Goal: Task Accomplishment & Management: Manage account settings

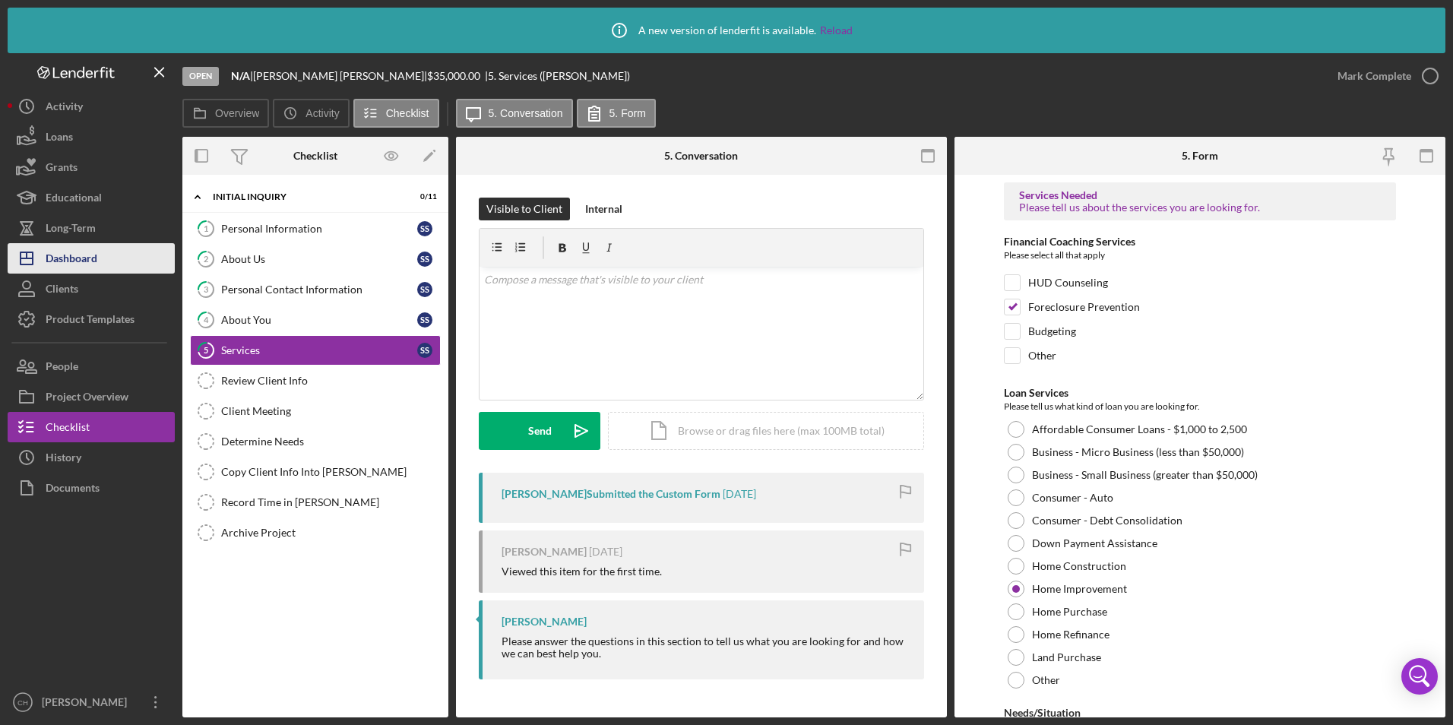
click at [93, 255] on div "Dashboard" at bounding box center [72, 260] width 52 height 34
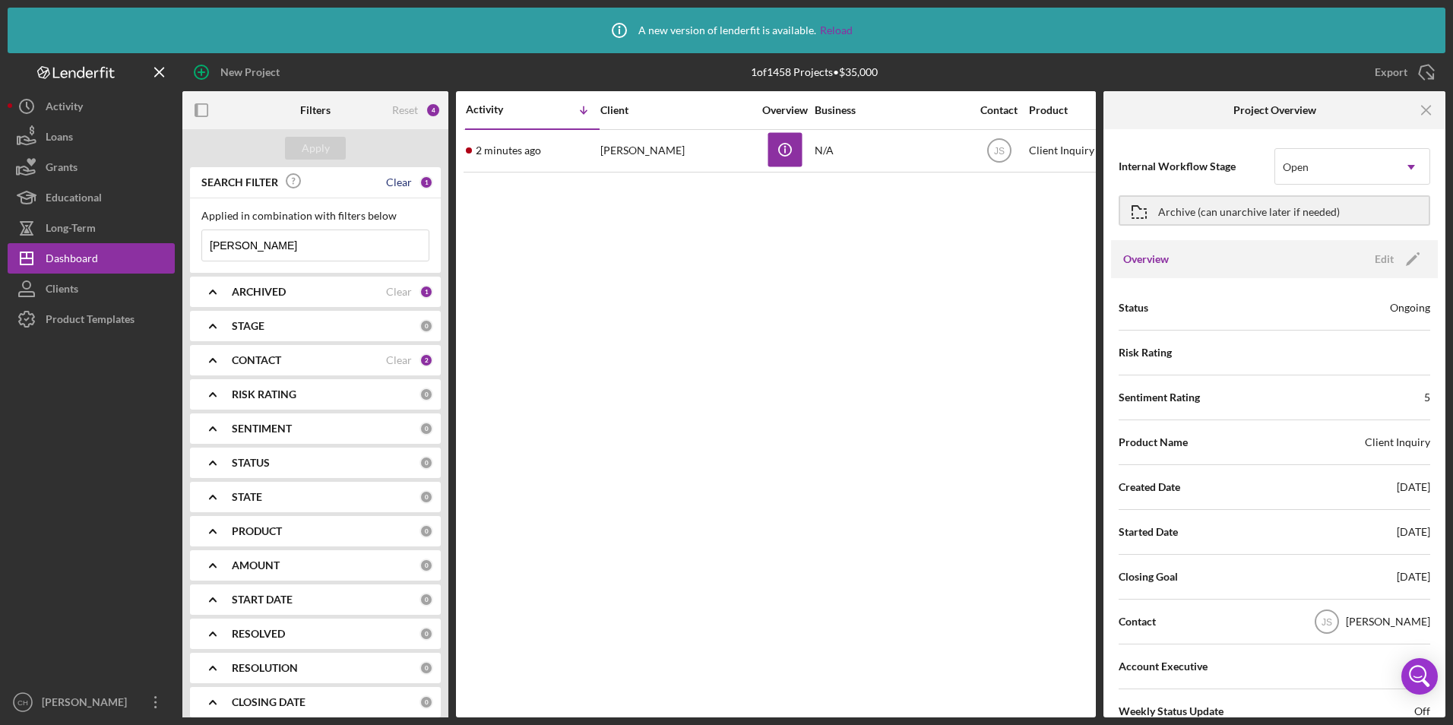
click at [396, 182] on div "Clear" at bounding box center [399, 182] width 26 height 12
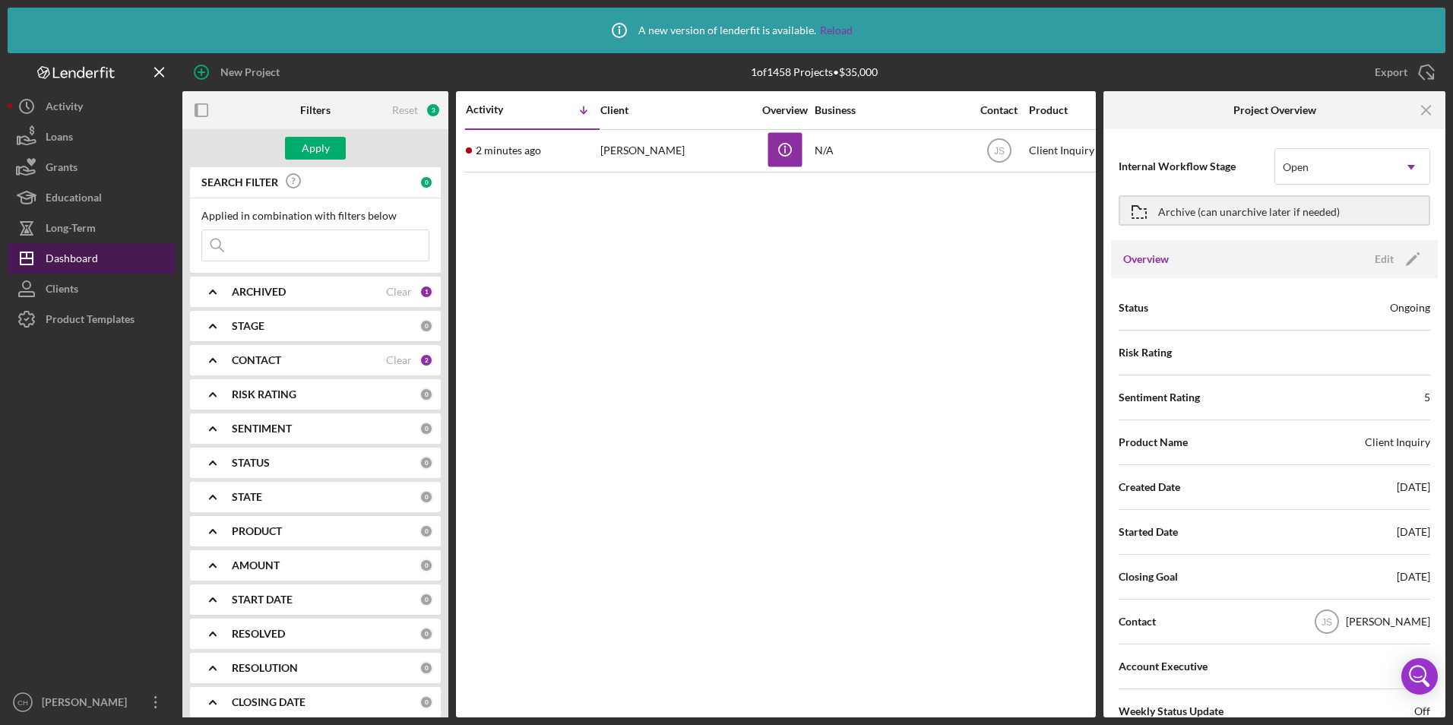
click at [62, 255] on div "Dashboard" at bounding box center [72, 260] width 52 height 34
click at [1426, 106] on icon "Icon/Menu Close" at bounding box center [1427, 110] width 34 height 34
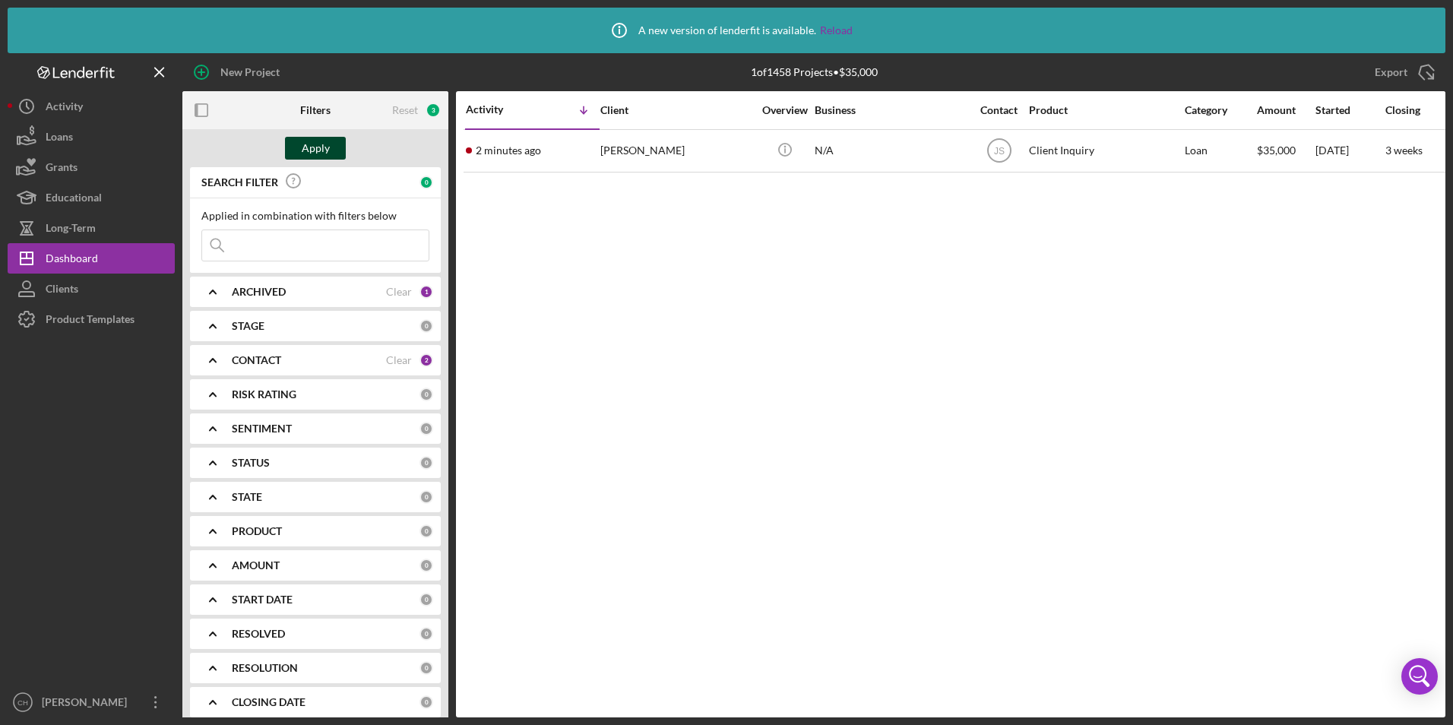
click at [318, 143] on div "Apply" at bounding box center [316, 148] width 28 height 23
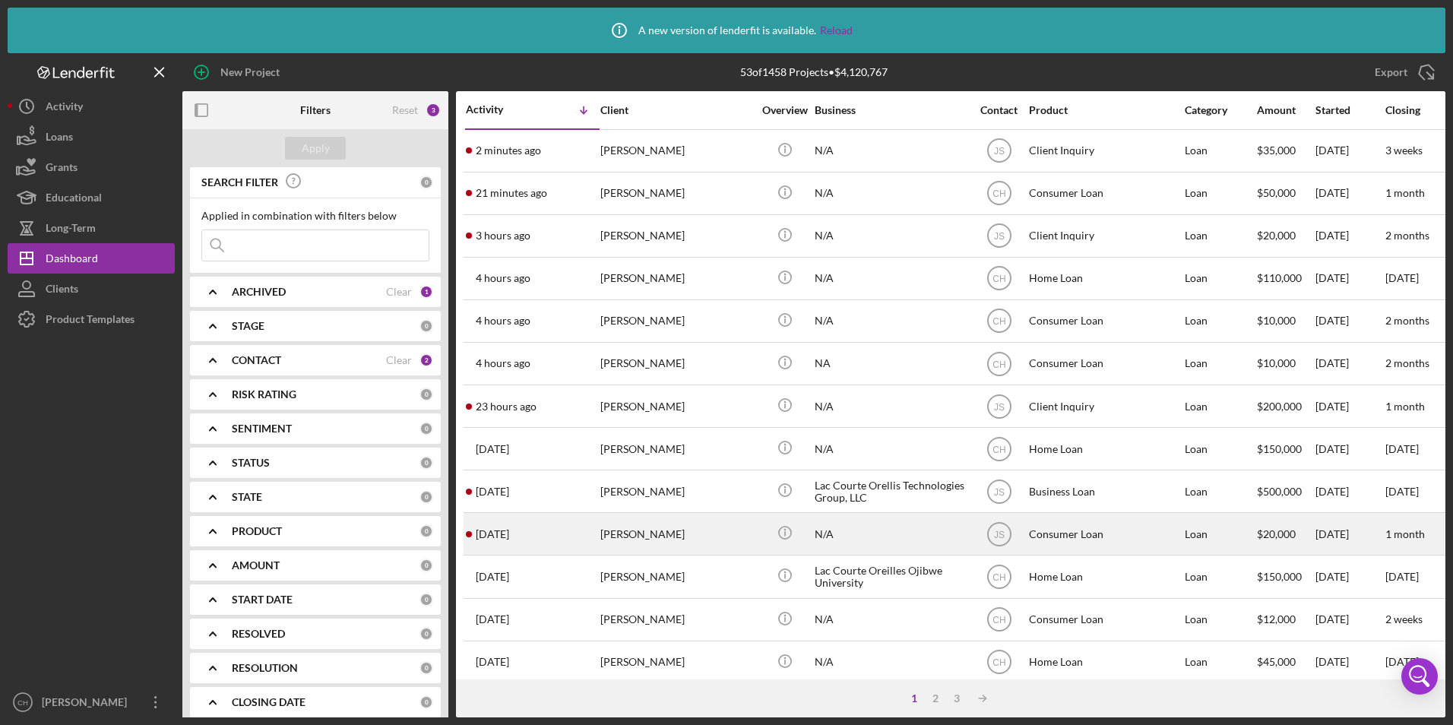
click at [614, 527] on div "[PERSON_NAME]" at bounding box center [676, 534] width 152 height 40
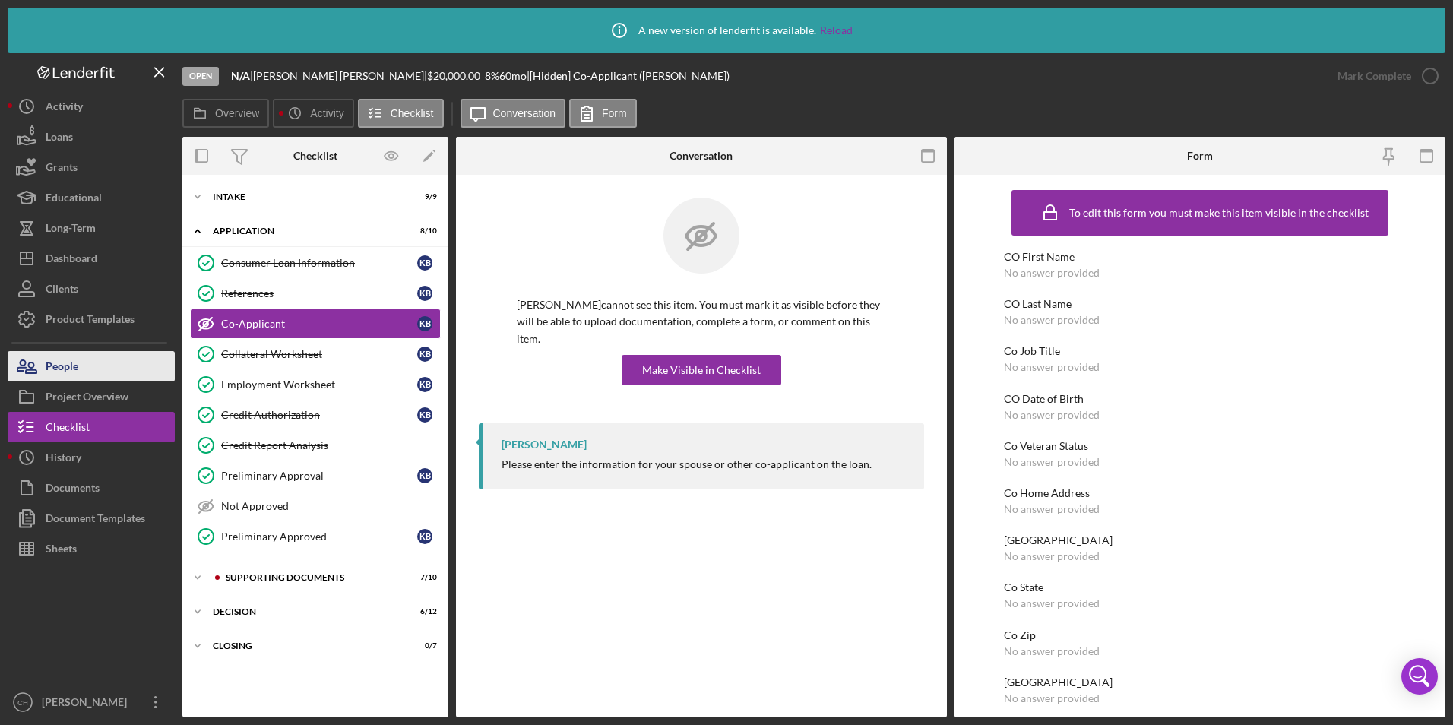
click at [82, 364] on button "People" at bounding box center [91, 366] width 167 height 30
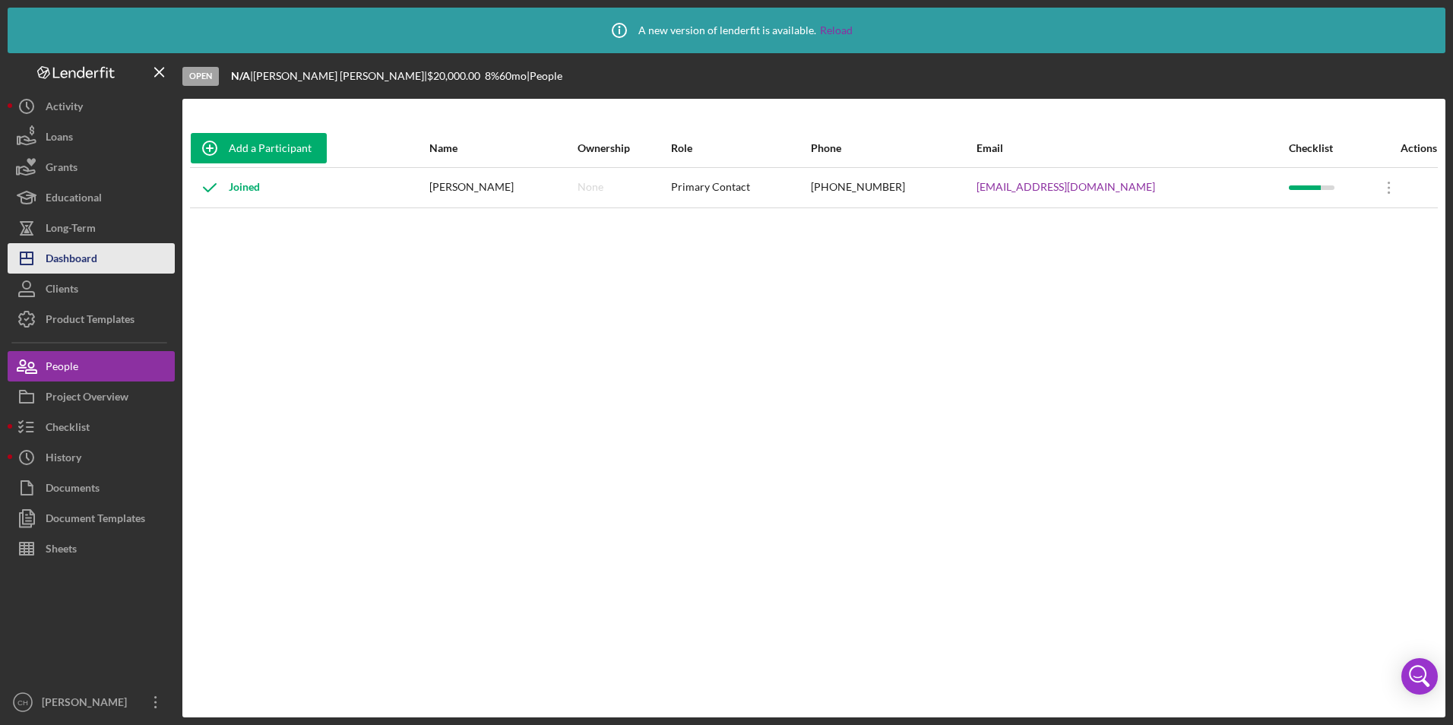
click at [93, 250] on div "Dashboard" at bounding box center [72, 260] width 52 height 34
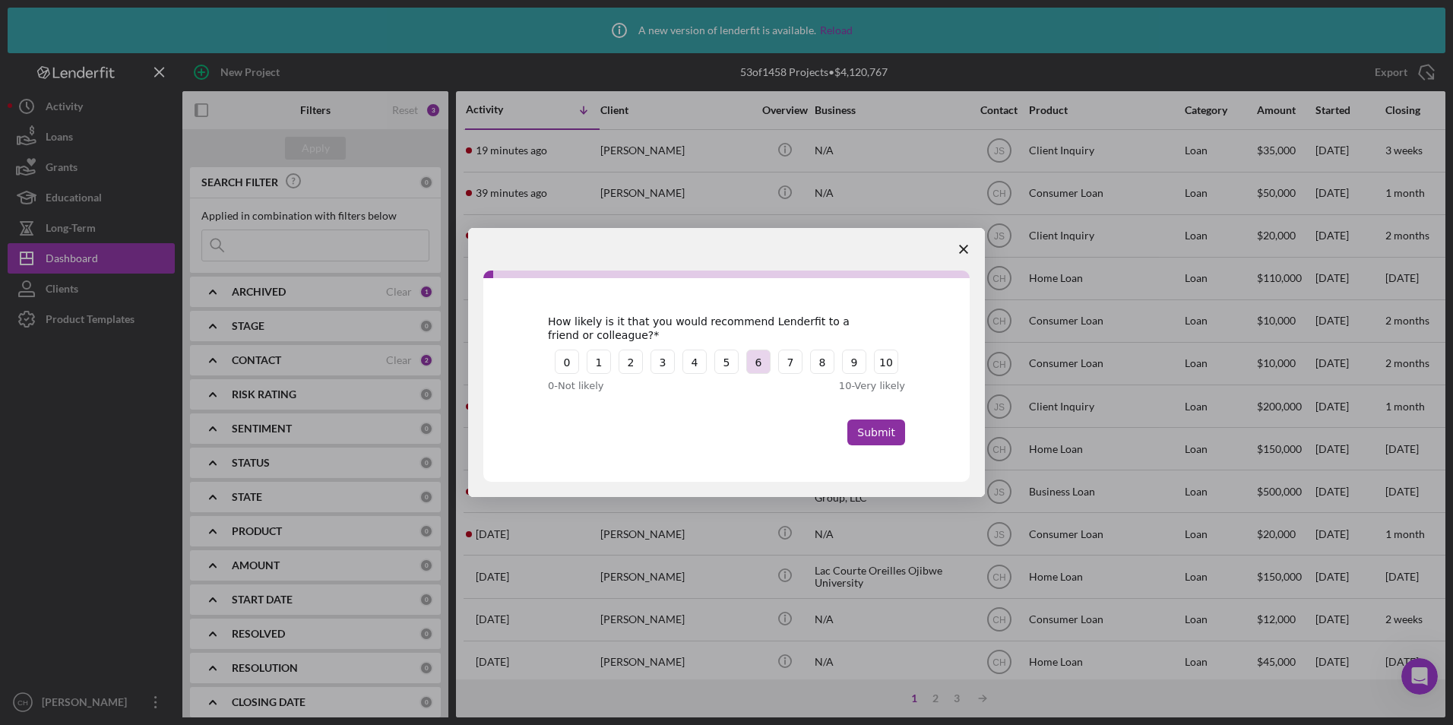
click at [756, 362] on button "6" at bounding box center [758, 362] width 24 height 24
click at [884, 428] on button "Submit" at bounding box center [876, 432] width 58 height 26
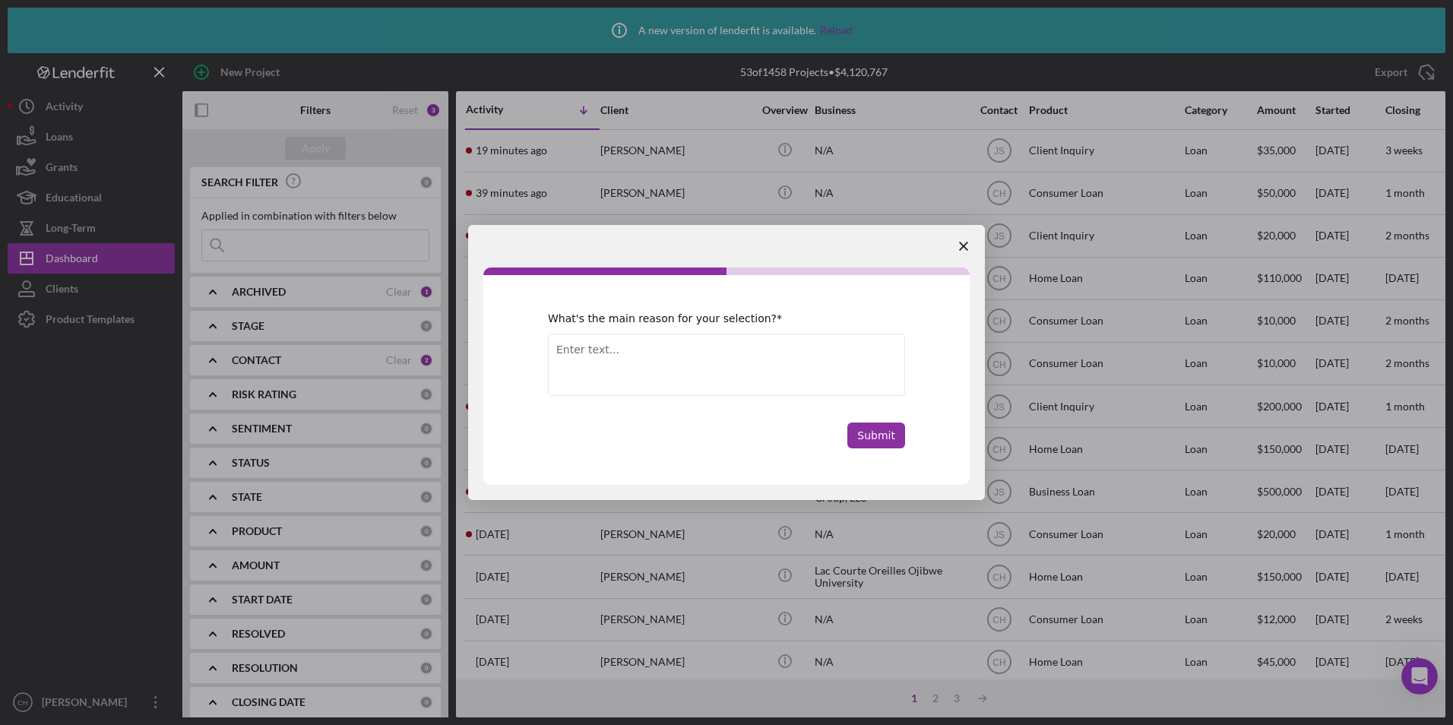
click at [646, 351] on textarea "Enter text..." at bounding box center [726, 365] width 357 height 62
click at [966, 245] on icon "Close survey" at bounding box center [963, 246] width 9 height 9
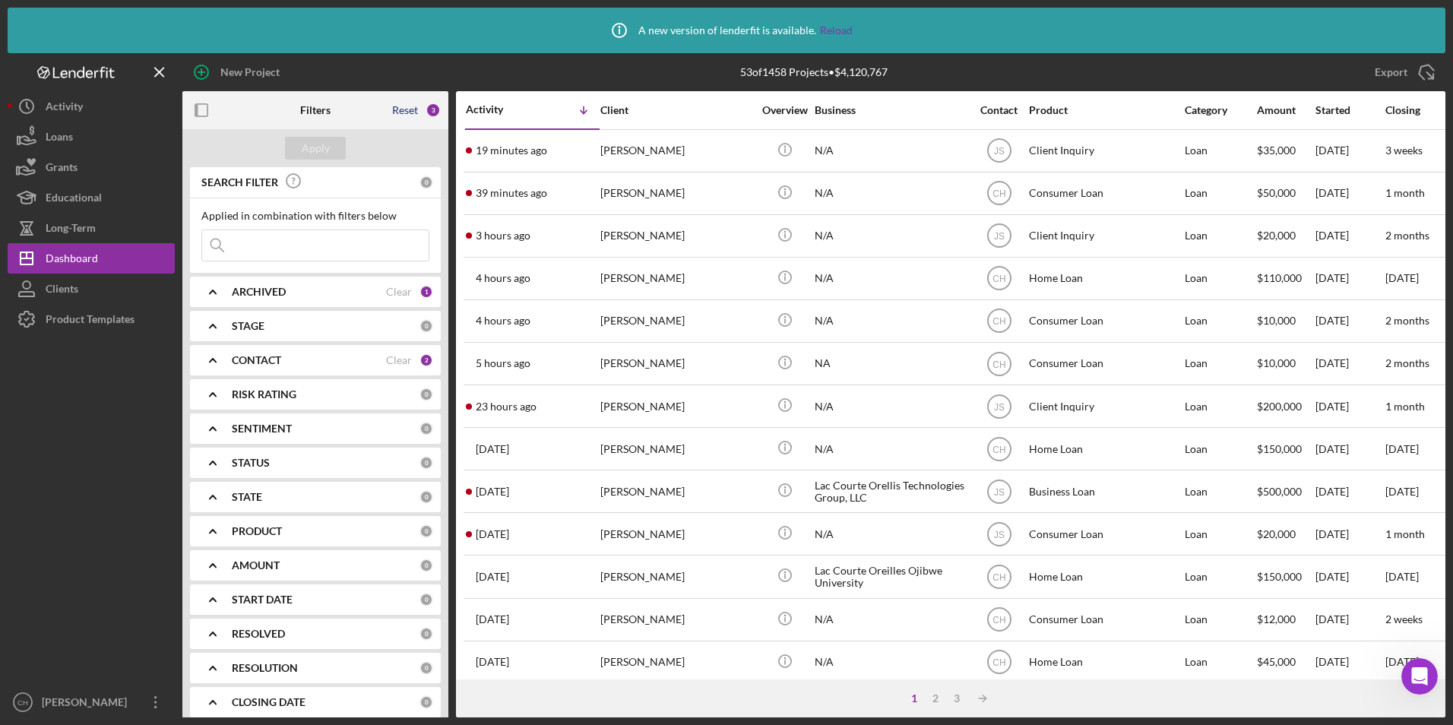
click at [402, 109] on div "Reset" at bounding box center [405, 110] width 26 height 12
click at [337, 145] on button "Apply" at bounding box center [315, 148] width 61 height 23
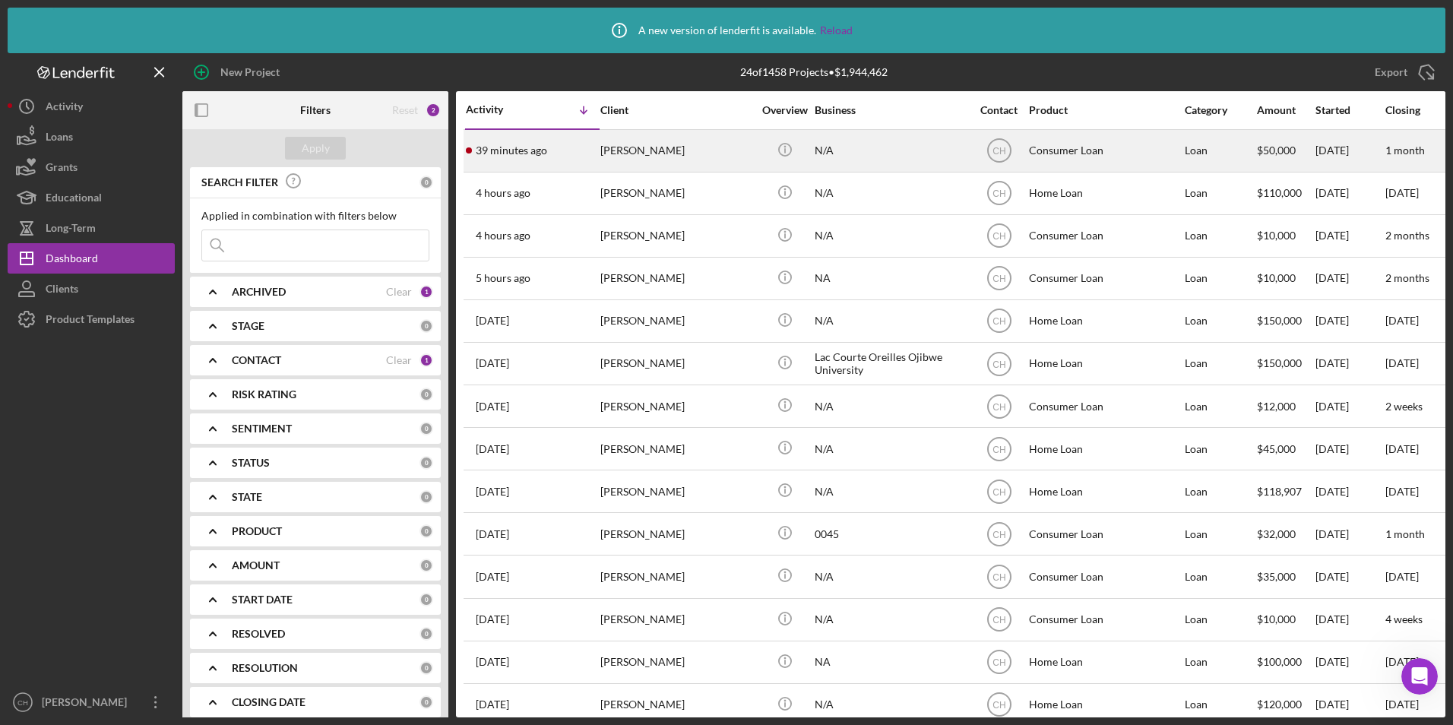
click at [657, 150] on div "[PERSON_NAME]" at bounding box center [676, 151] width 152 height 40
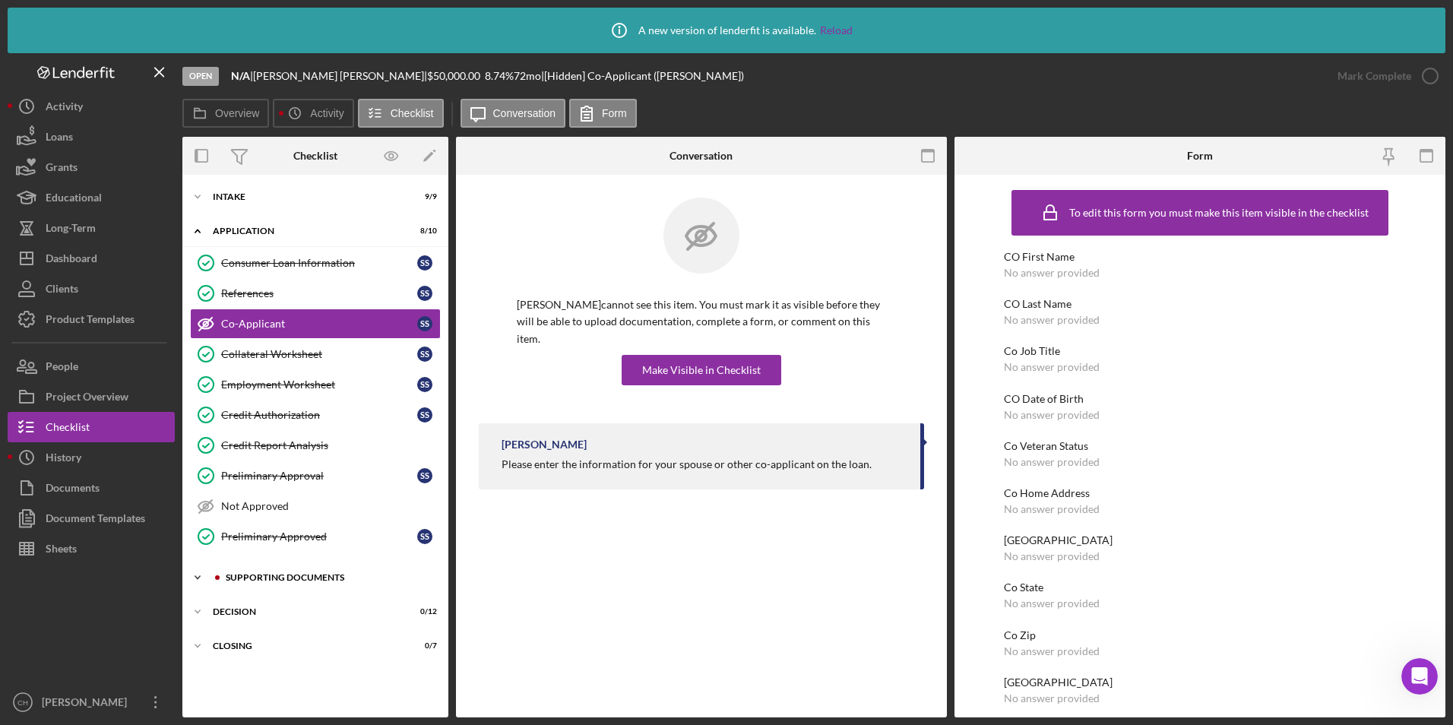
click at [261, 568] on div "Icon/Expander Supporting Documents 5 / 10" at bounding box center [315, 577] width 266 height 30
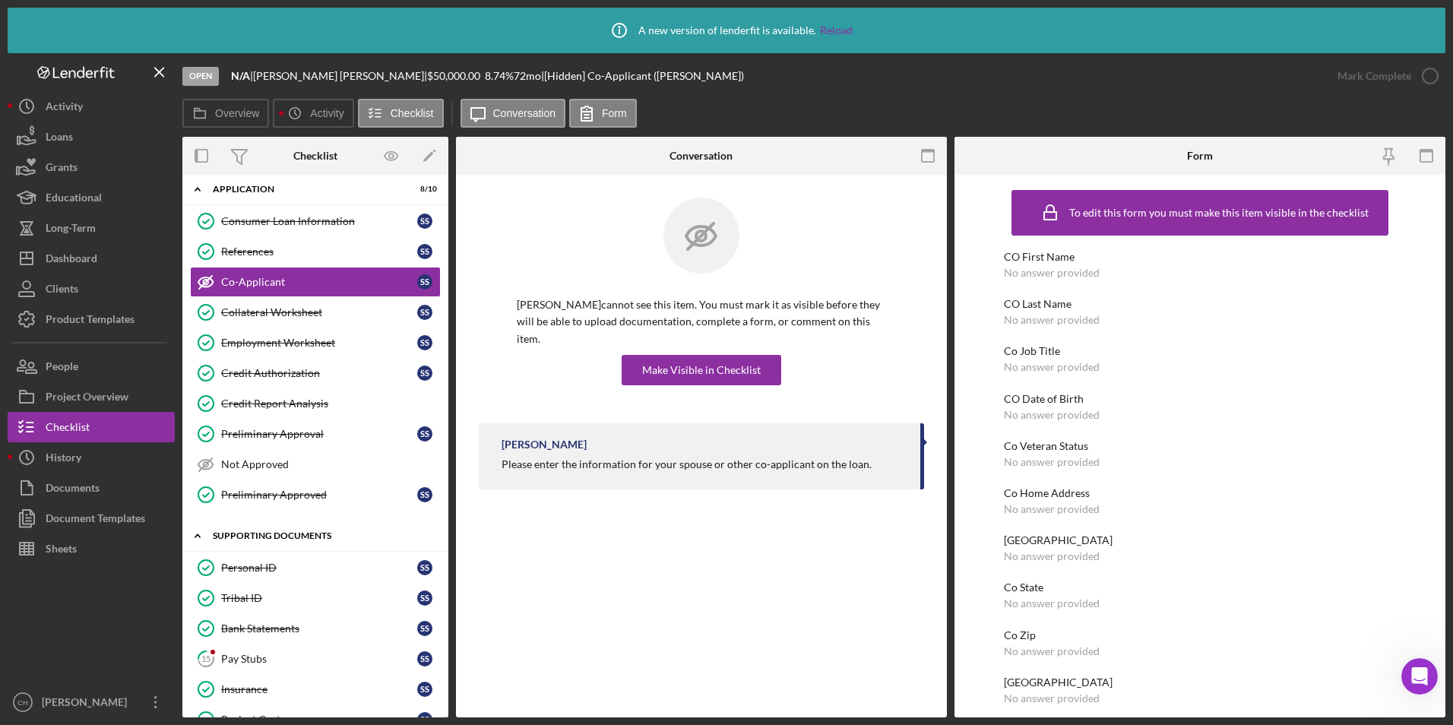
scroll to position [76, 0]
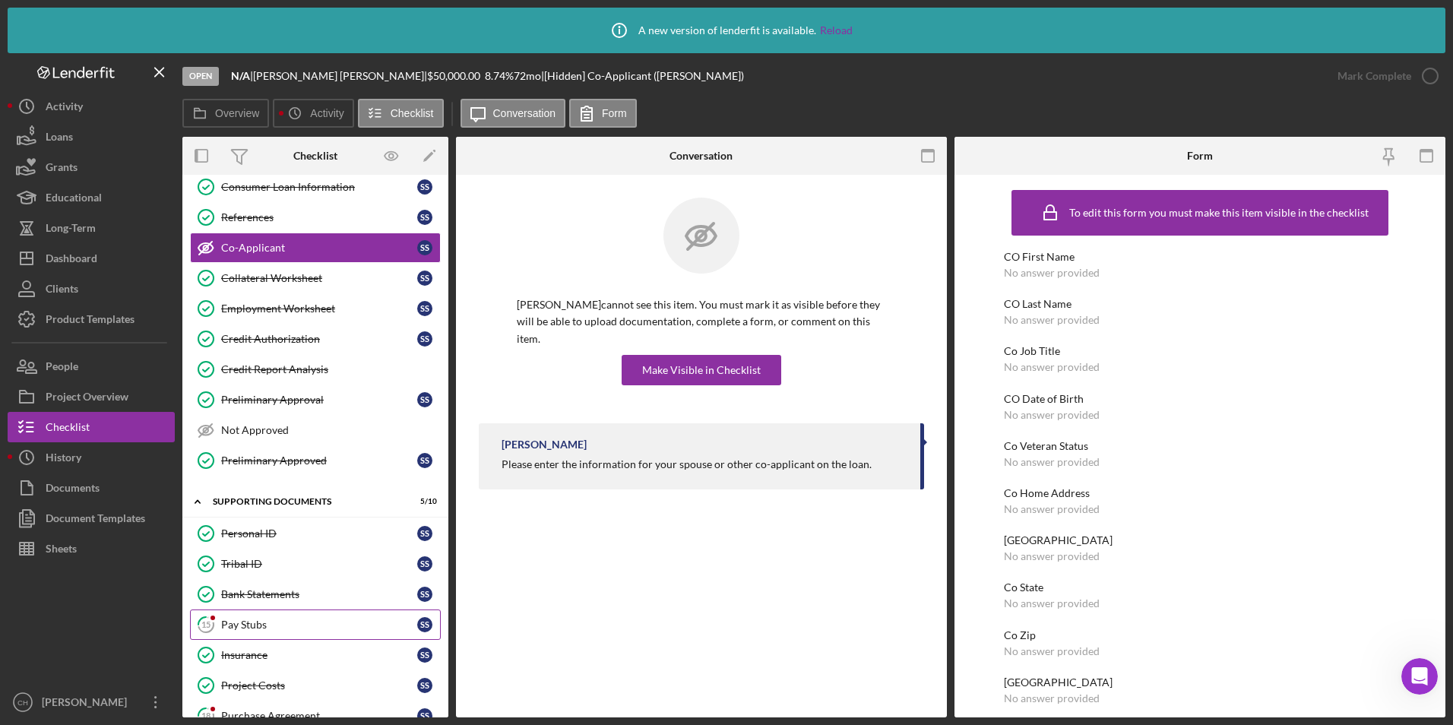
click at [239, 620] on div "Pay Stubs" at bounding box center [319, 625] width 196 height 12
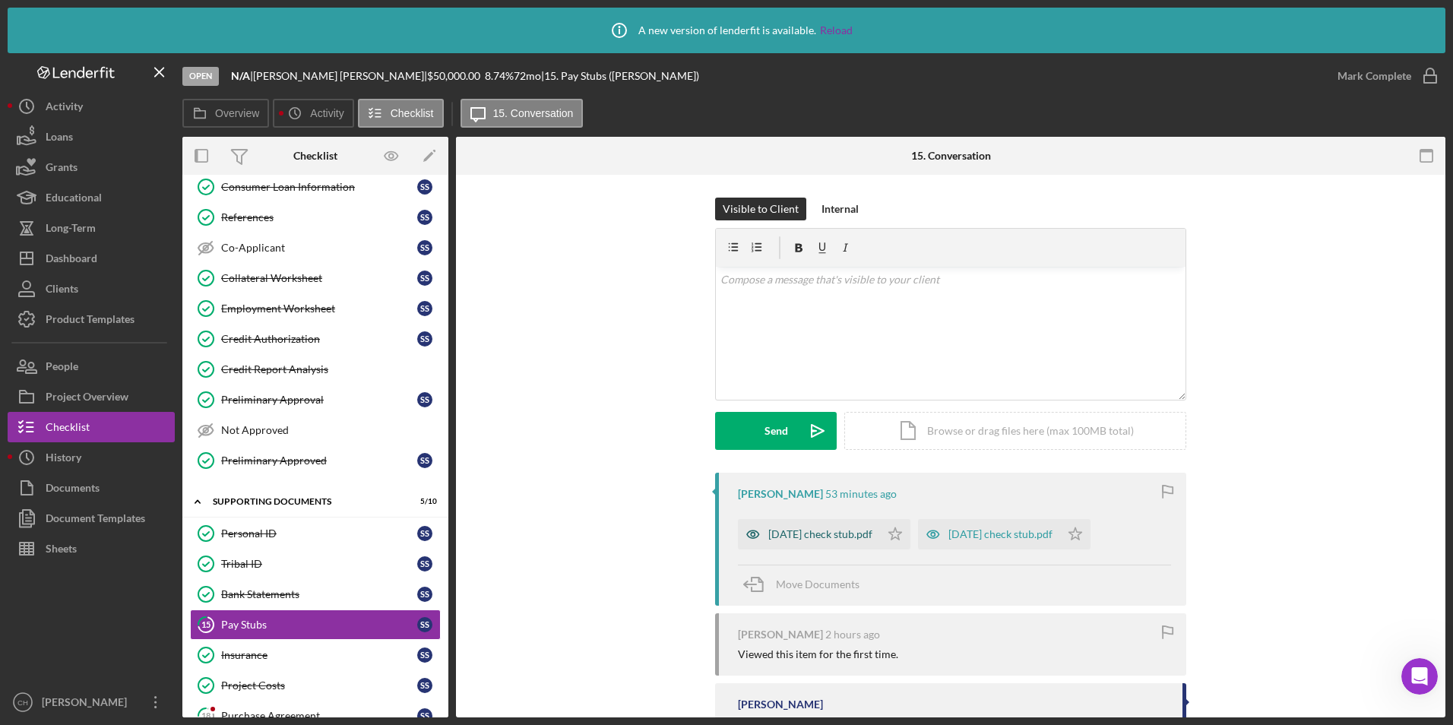
click at [811, 535] on div "[DATE] check stub.pdf" at bounding box center [820, 534] width 104 height 12
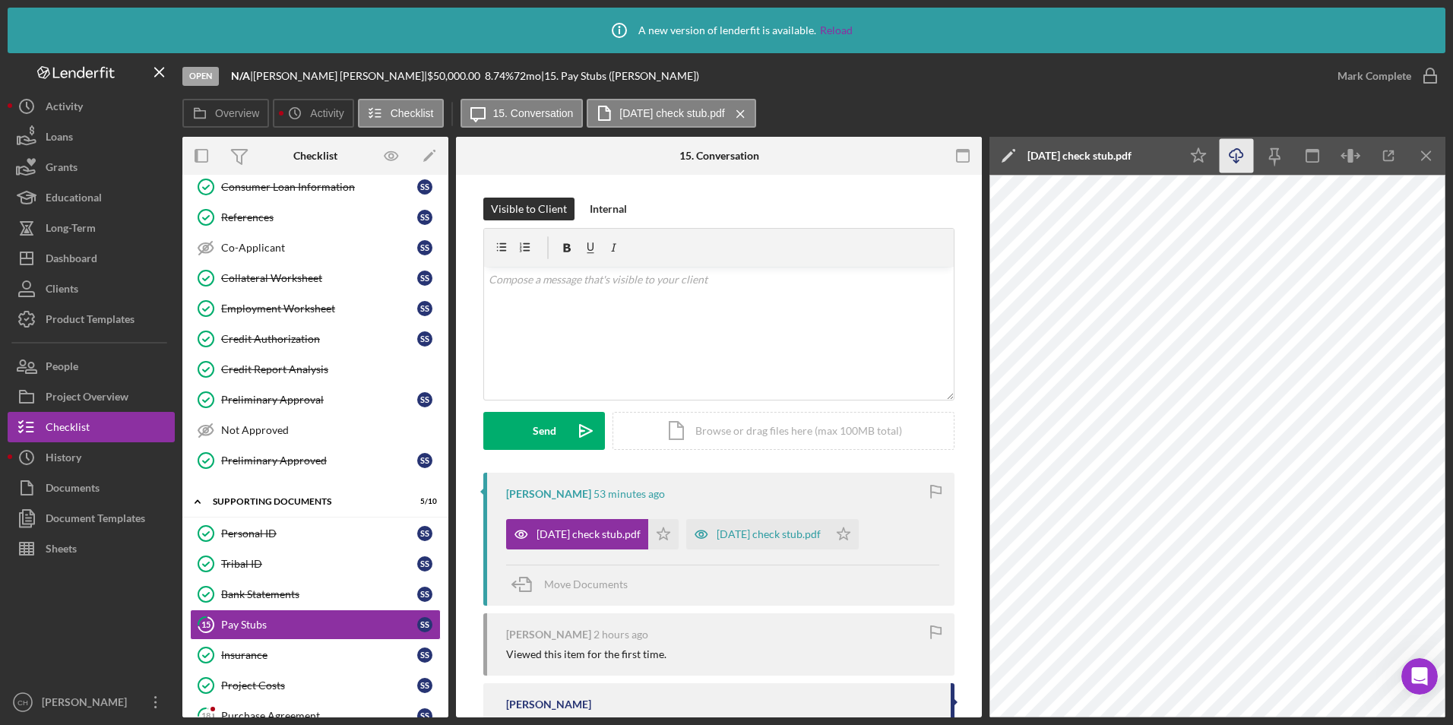
click at [1233, 157] on icon "button" at bounding box center [1235, 153] width 13 height 8
click at [638, 536] on div "[DATE] check stub.pdf" at bounding box center [577, 534] width 142 height 30
click at [657, 528] on icon "Icon/Star" at bounding box center [663, 534] width 30 height 30
click at [718, 533] on div "[DATE] check stub.pdf" at bounding box center [769, 534] width 104 height 12
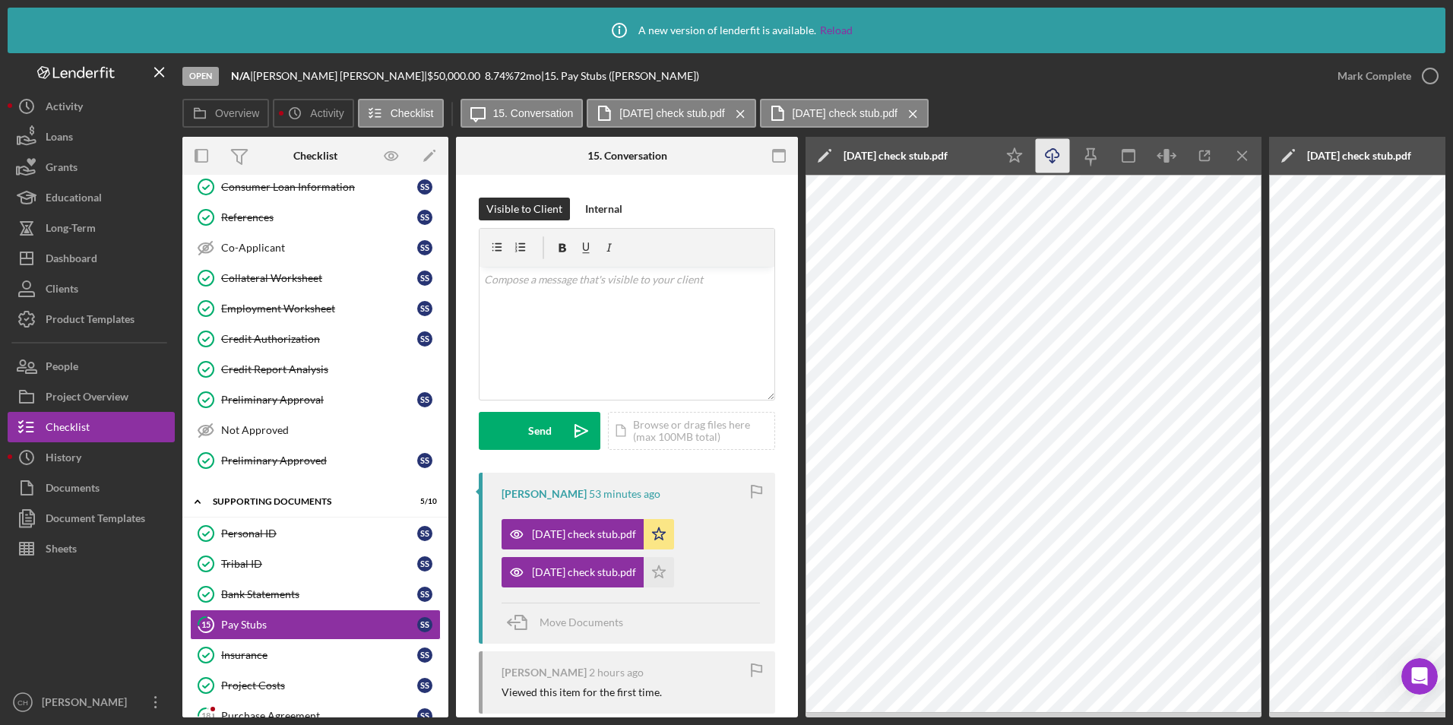
click at [1055, 155] on icon "Icon/Download" at bounding box center [1053, 156] width 34 height 34
click at [662, 569] on icon "Icon/Star" at bounding box center [659, 572] width 30 height 30
click at [1391, 77] on div "Mark Complete" at bounding box center [1374, 76] width 74 height 30
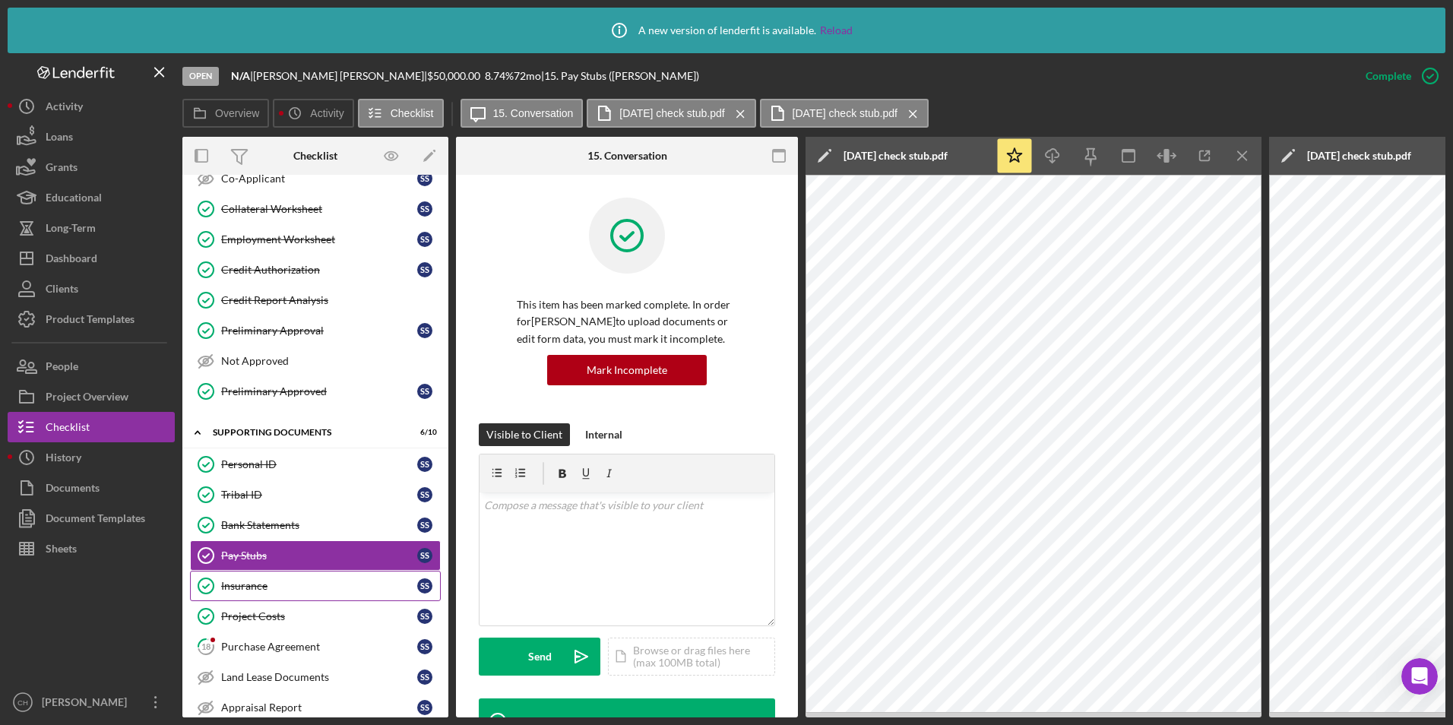
scroll to position [152, 0]
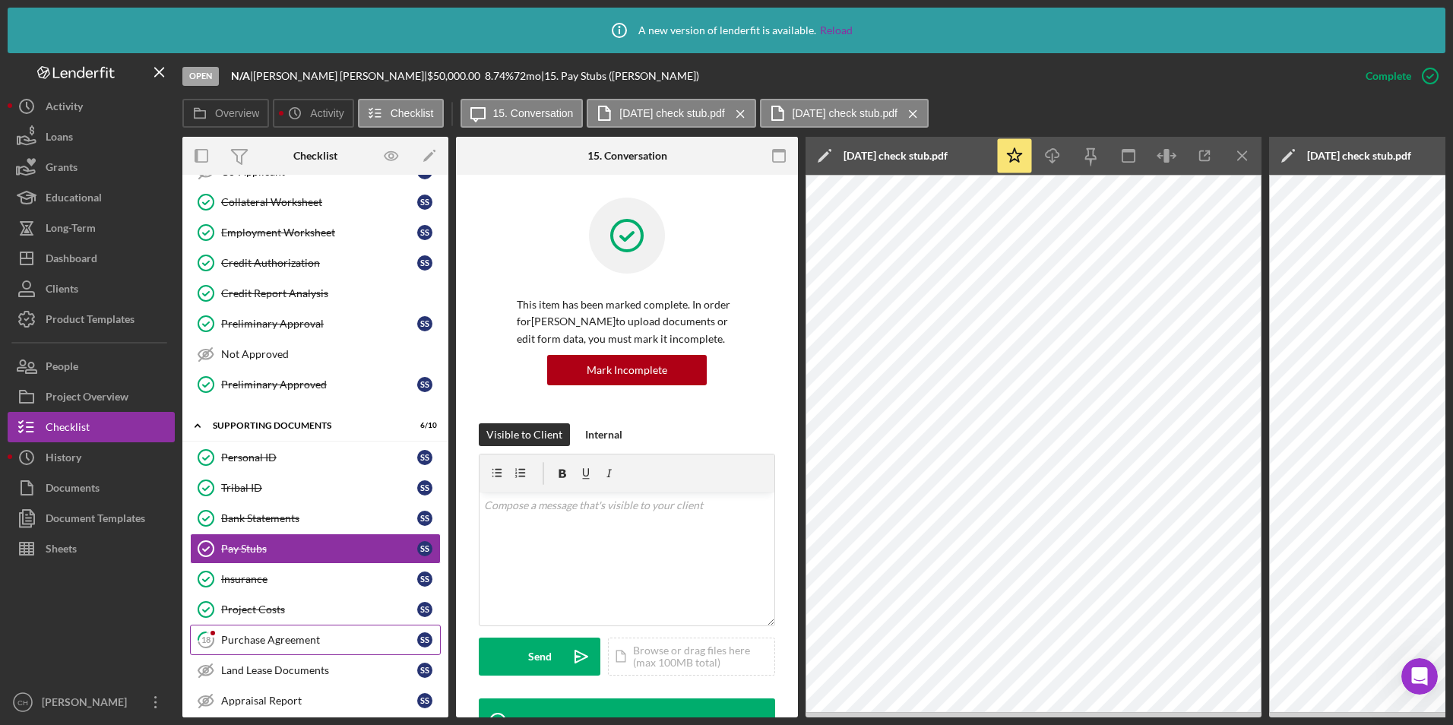
click at [252, 639] on div "Purchase Agreement" at bounding box center [319, 640] width 196 height 12
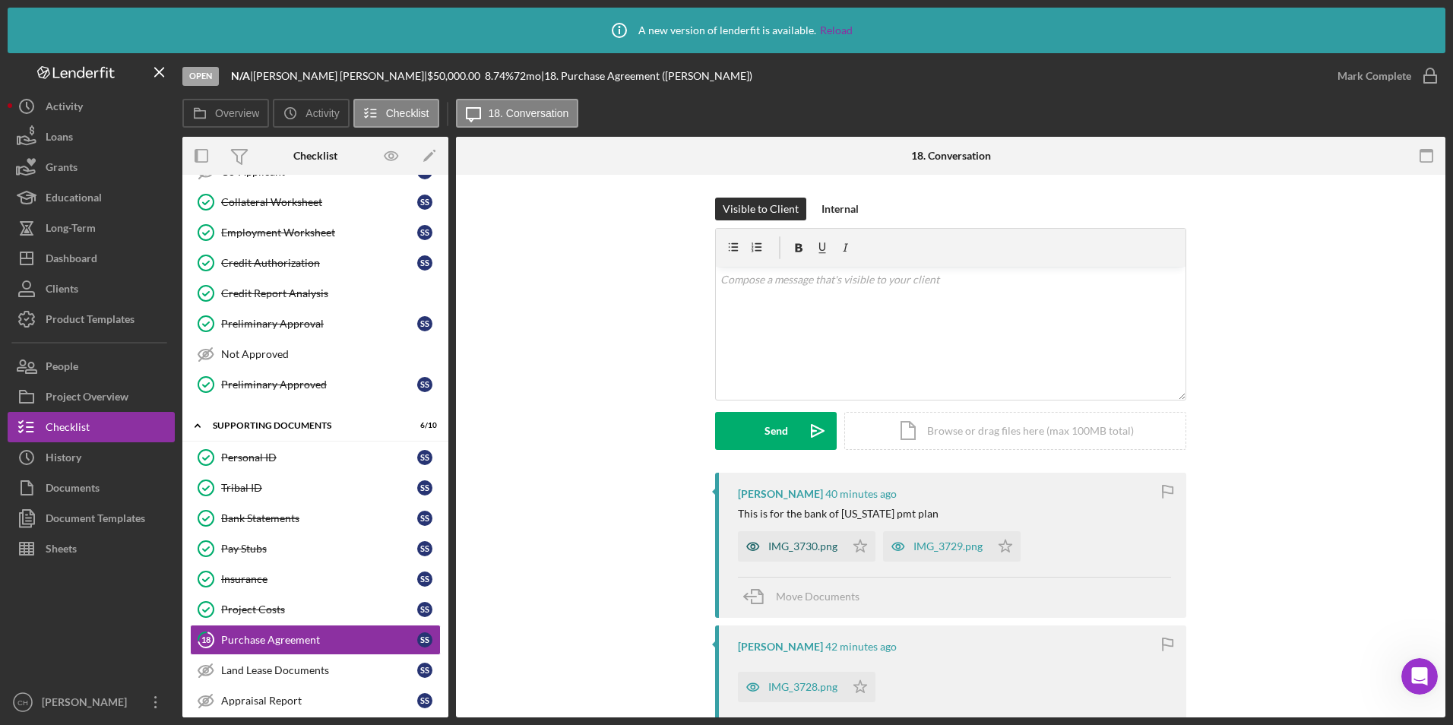
click at [805, 542] on div "IMG_3730.png" at bounding box center [802, 546] width 69 height 12
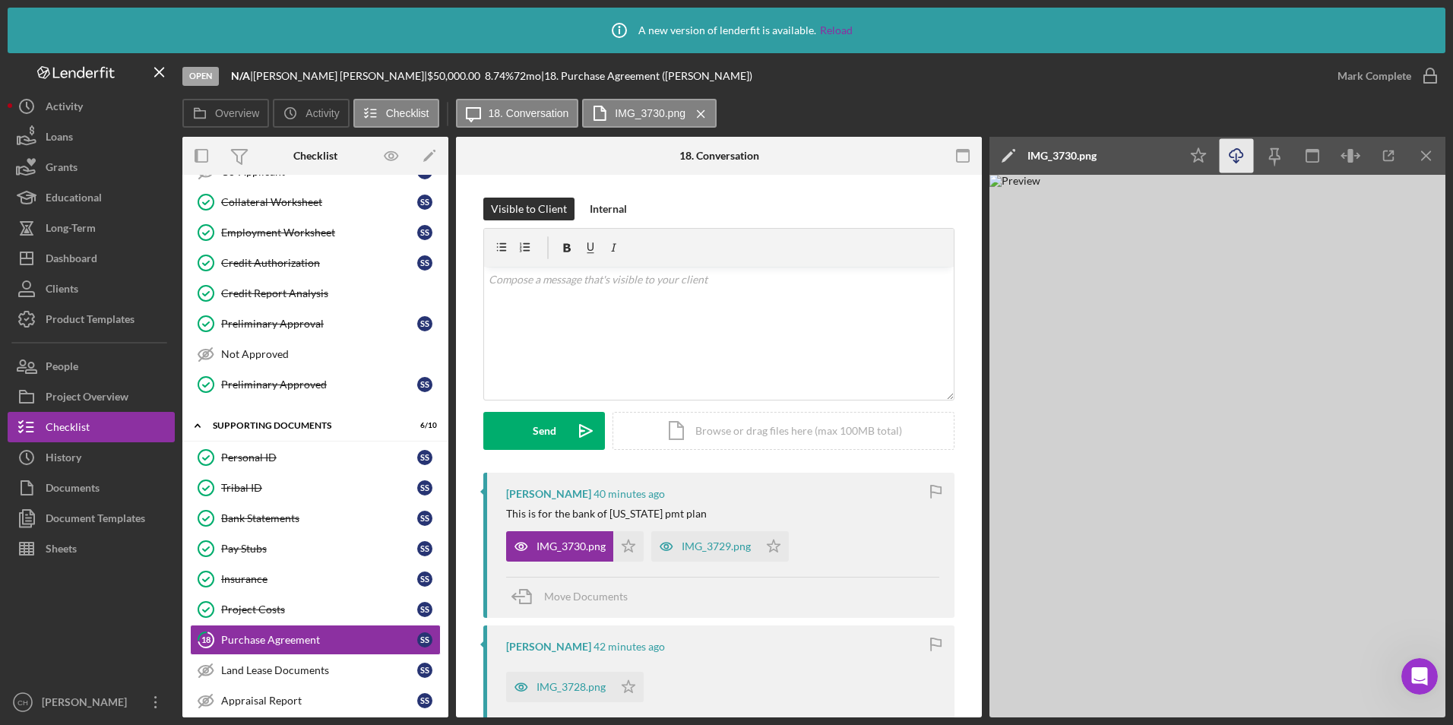
click at [1236, 152] on icon "Icon/Download" at bounding box center [1237, 156] width 34 height 34
click at [619, 546] on icon "Icon/Star" at bounding box center [628, 546] width 30 height 30
click at [698, 542] on div "IMG_3729.png" at bounding box center [716, 546] width 69 height 12
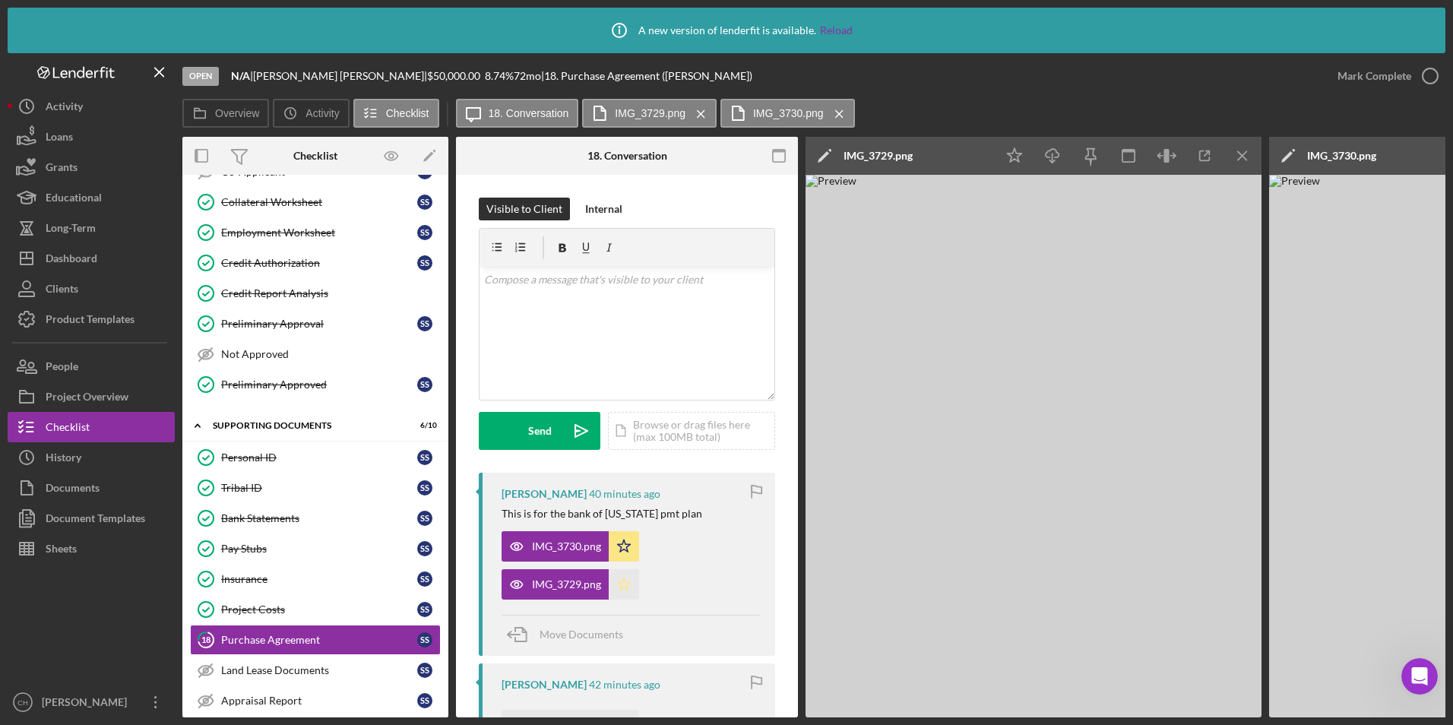
click at [627, 579] on icon "Icon/Star" at bounding box center [624, 584] width 30 height 30
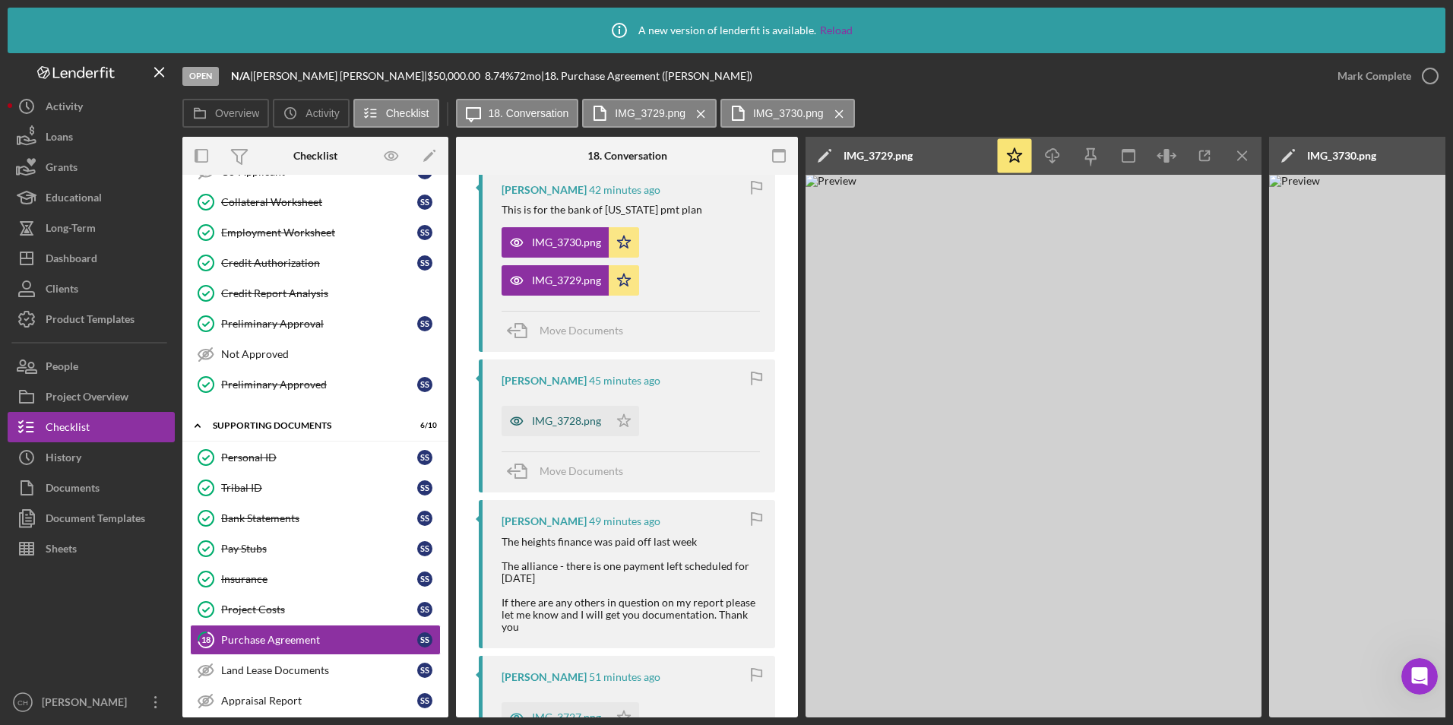
click at [585, 422] on div "IMG_3728.png" at bounding box center [566, 421] width 69 height 12
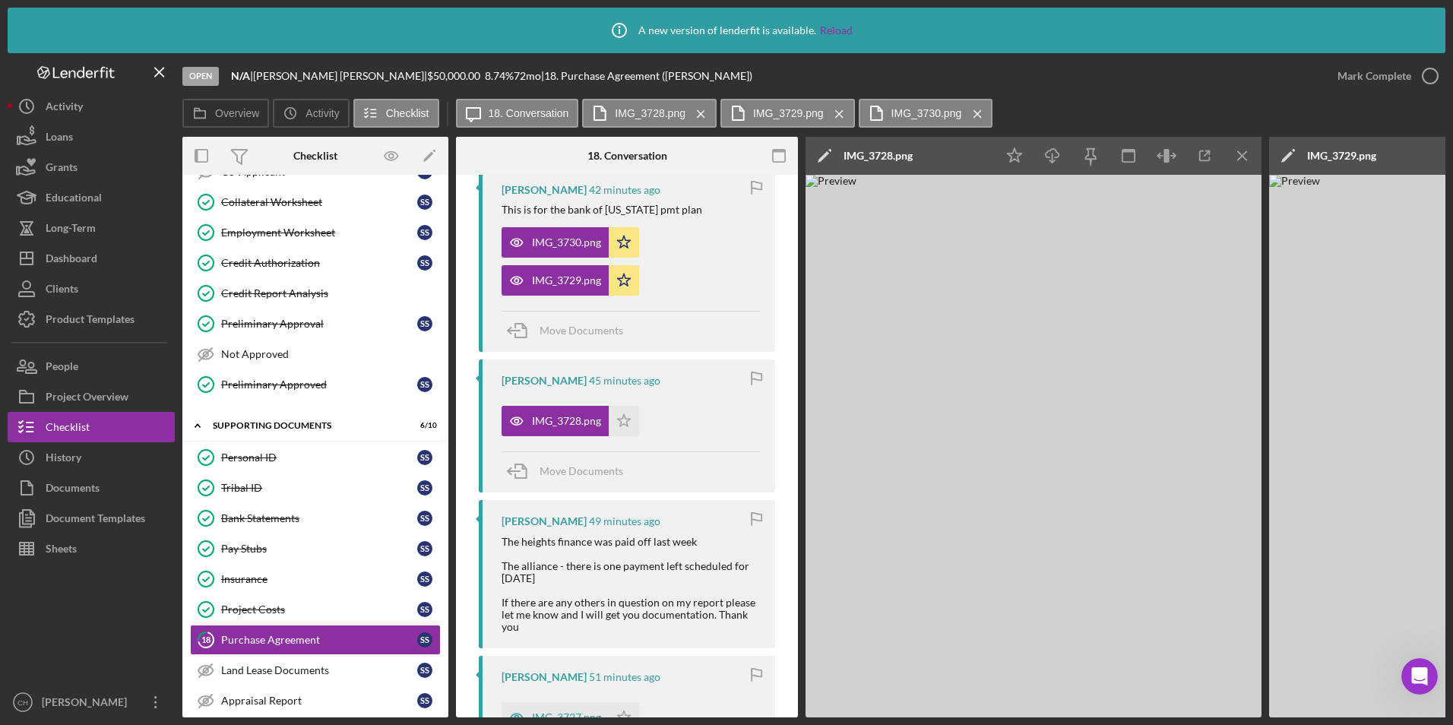
click at [977, 324] on img at bounding box center [1033, 446] width 456 height 543
click at [628, 420] on icon "Icon/Star" at bounding box center [624, 421] width 30 height 30
click at [1378, 76] on div "Mark Complete" at bounding box center [1374, 76] width 74 height 30
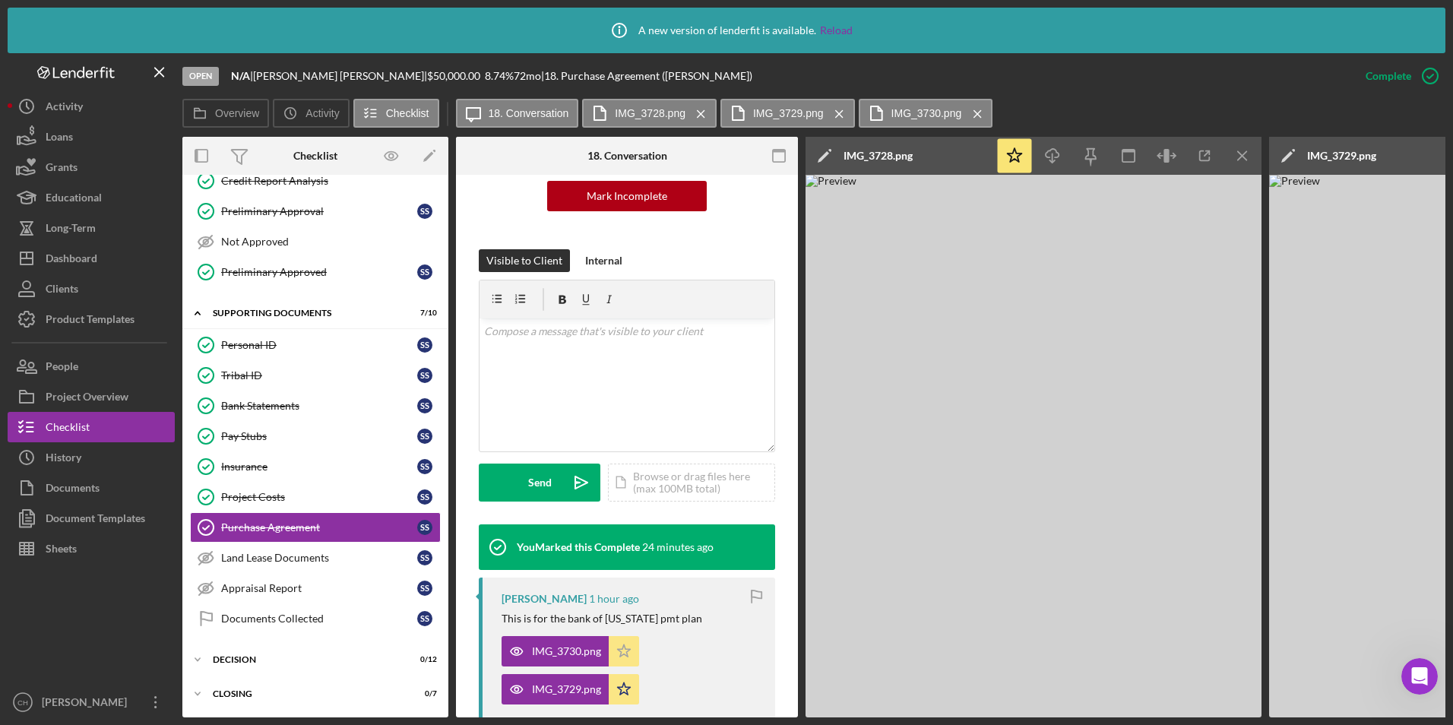
scroll to position [127, 0]
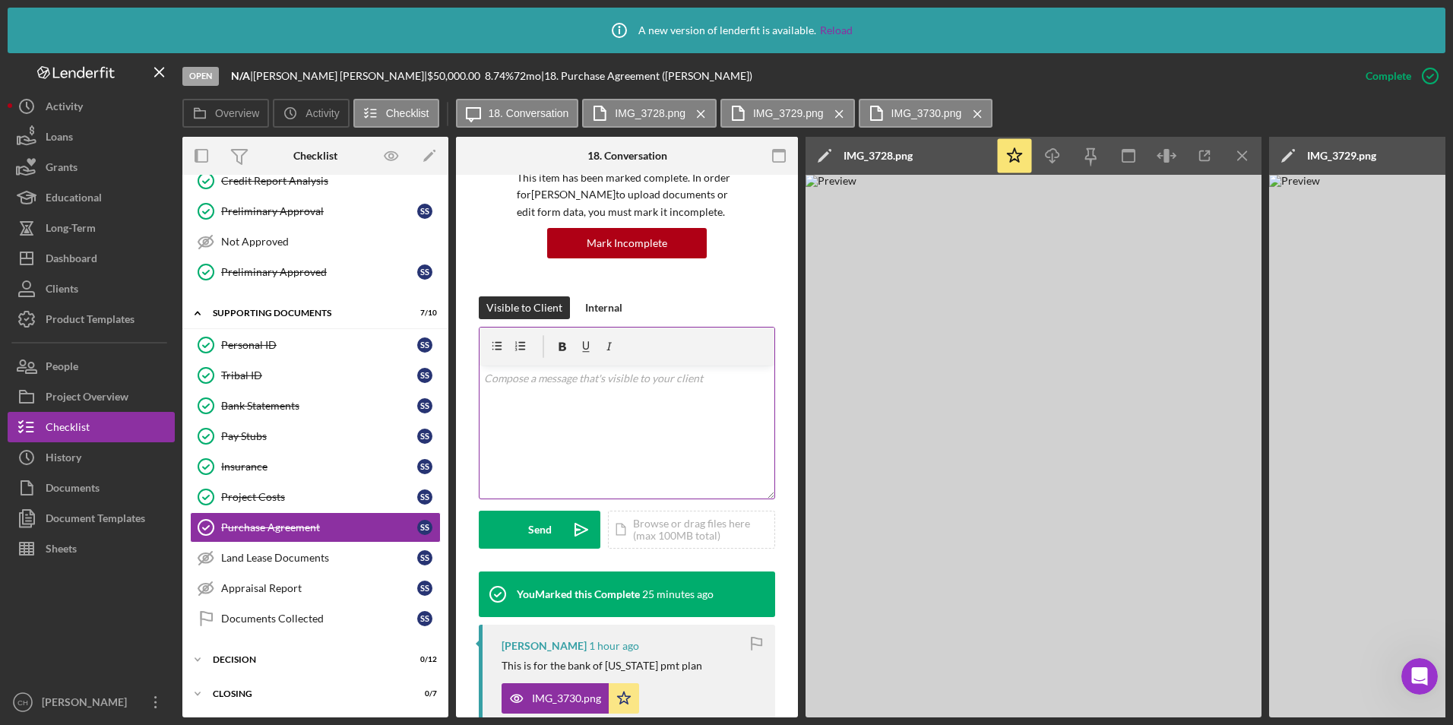
click at [507, 376] on p at bounding box center [627, 378] width 286 height 17
click at [641, 521] on div "Icon/Document Browse or drag files here (max 100MB total) Tap to choose files o…" at bounding box center [691, 530] width 167 height 38
click at [548, 533] on div "Send" at bounding box center [540, 530] width 24 height 38
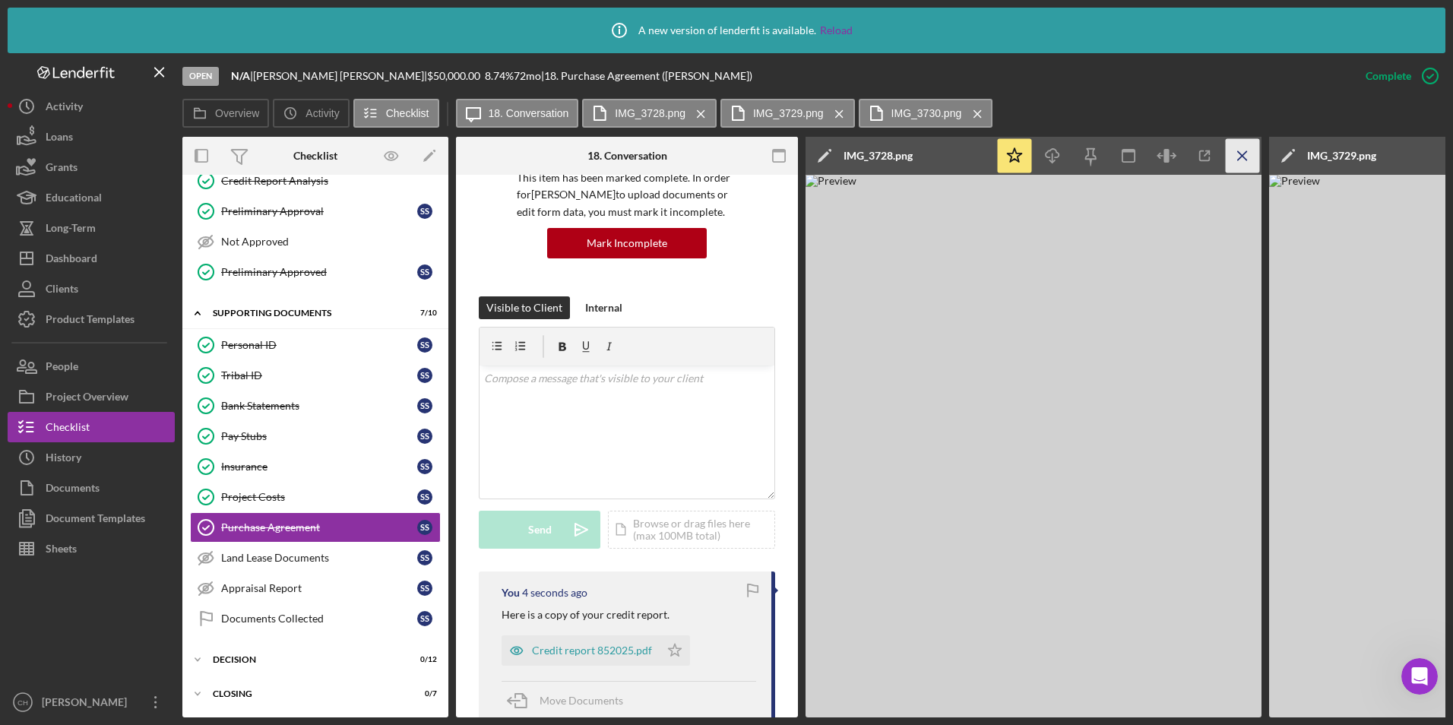
click at [1236, 157] on icon "Icon/Menu Close" at bounding box center [1243, 156] width 34 height 34
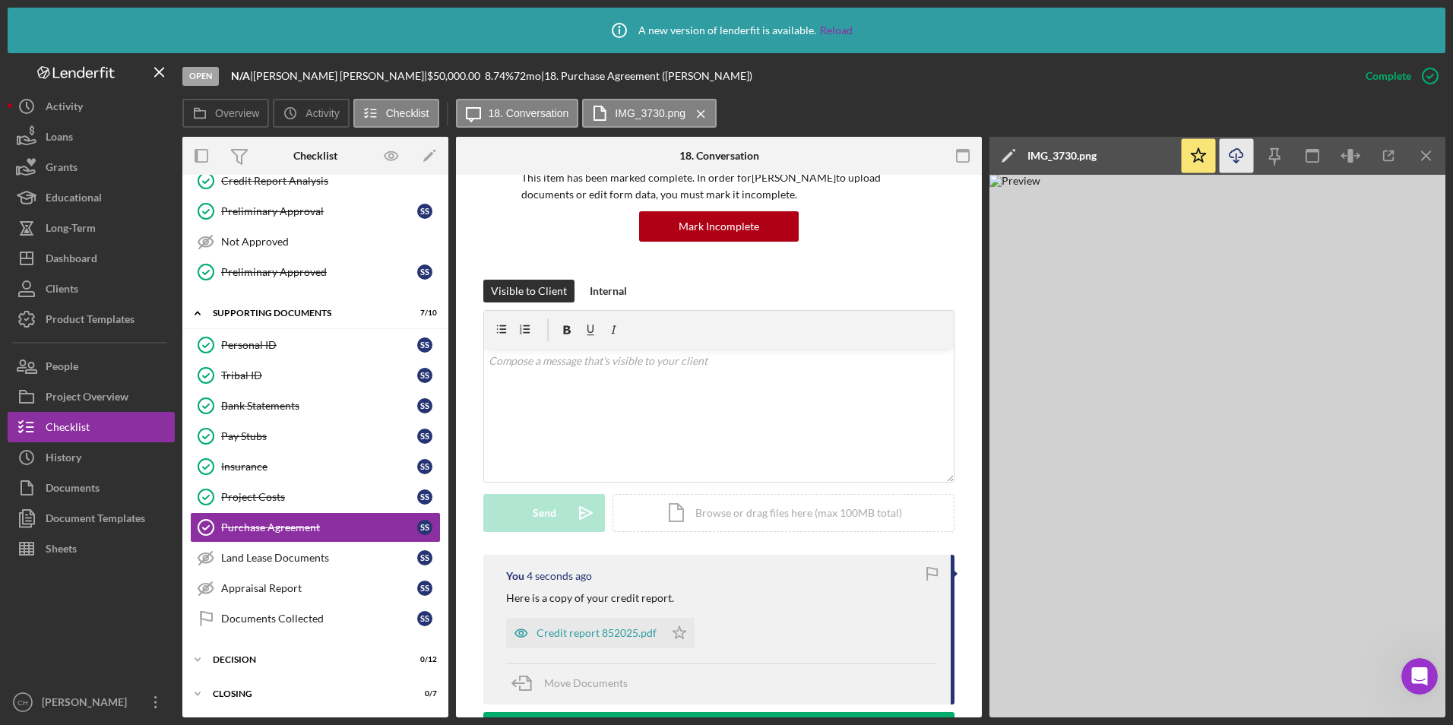
scroll to position [264, 0]
click at [1434, 158] on icon "Icon/Menu Close" at bounding box center [1427, 156] width 34 height 34
